Goal: Find specific page/section: Find specific page/section

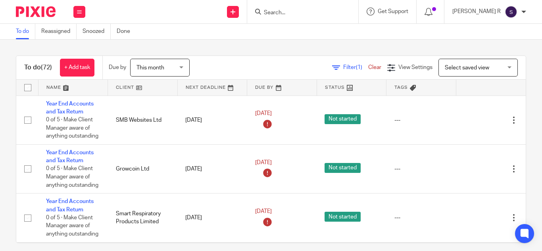
click at [290, 13] on input "Search" at bounding box center [298, 13] width 71 height 7
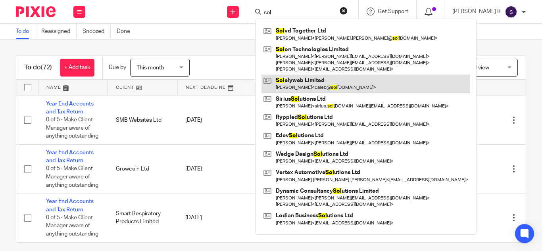
type input "sol"
click at [328, 81] on link at bounding box center [365, 84] width 209 height 18
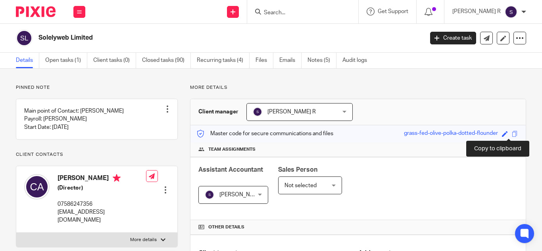
click at [512, 132] on span at bounding box center [515, 134] width 6 height 6
click at [48, 39] on h2 "Solelyweb Limited" at bounding box center [190, 38] width 304 height 8
copy h2 "Solelyweb"
